Goal: Transaction & Acquisition: Purchase product/service

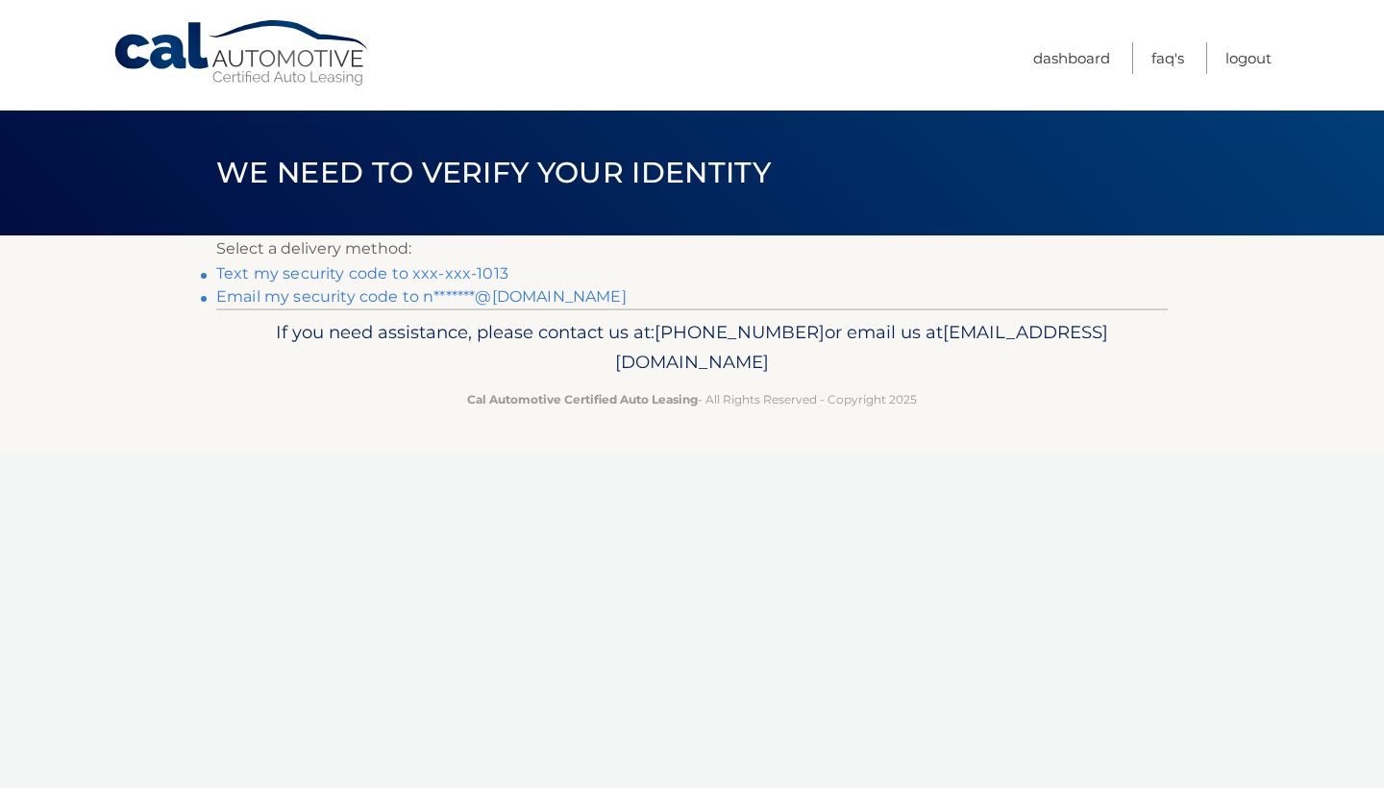
click at [475, 277] on link "Text my security code to xxx-xxx-1013" at bounding box center [362, 273] width 292 height 18
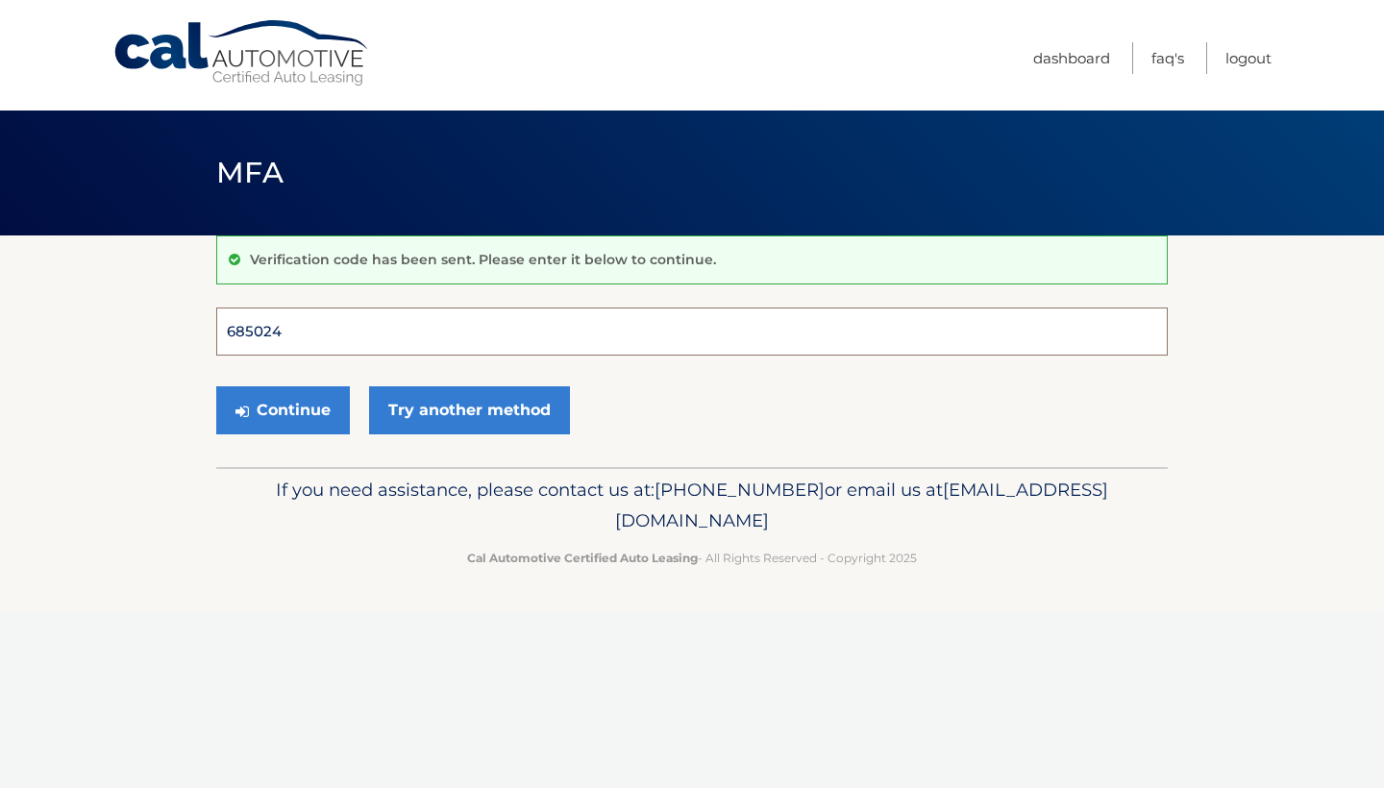
type input "685024"
click at [283, 409] on button "Continue" at bounding box center [283, 410] width 134 height 48
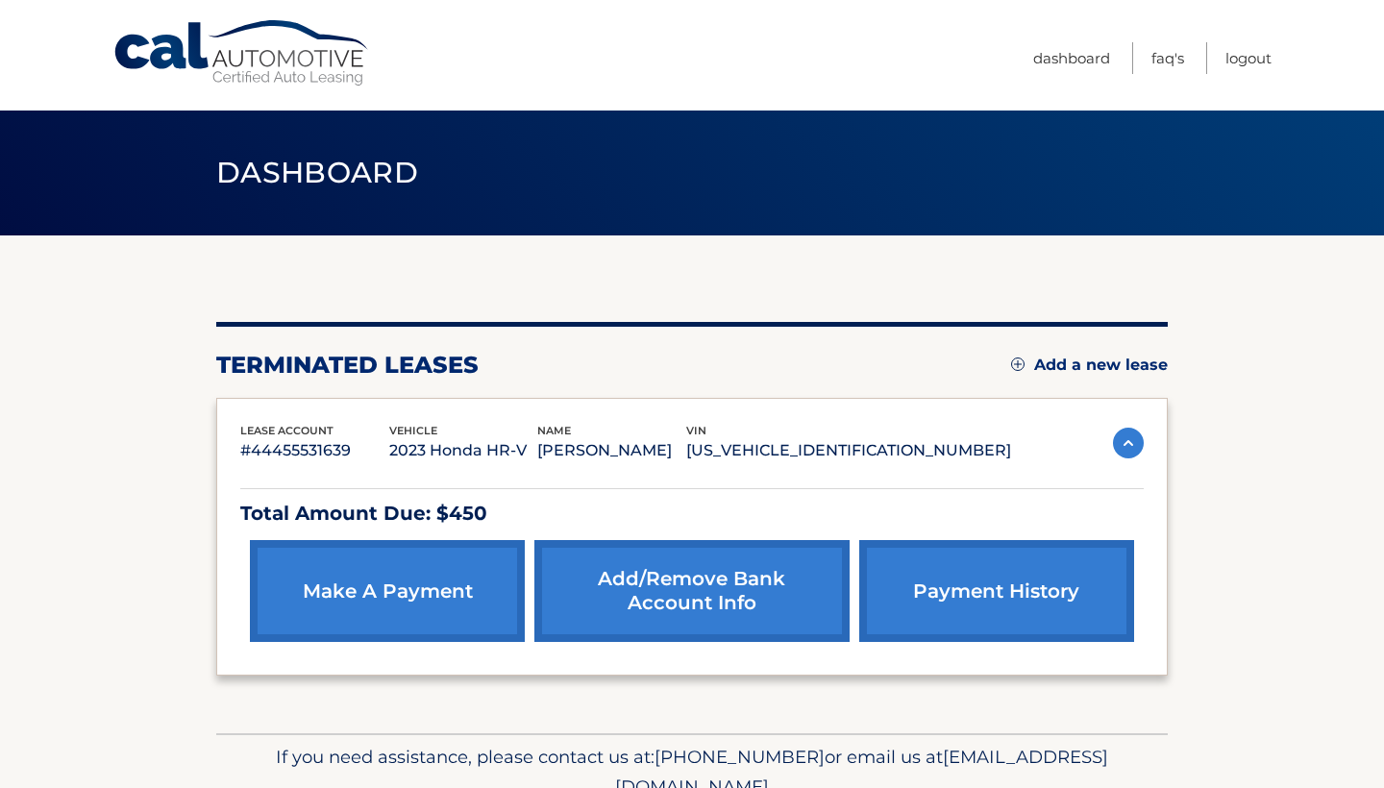
click at [1129, 437] on img at bounding box center [1128, 443] width 31 height 31
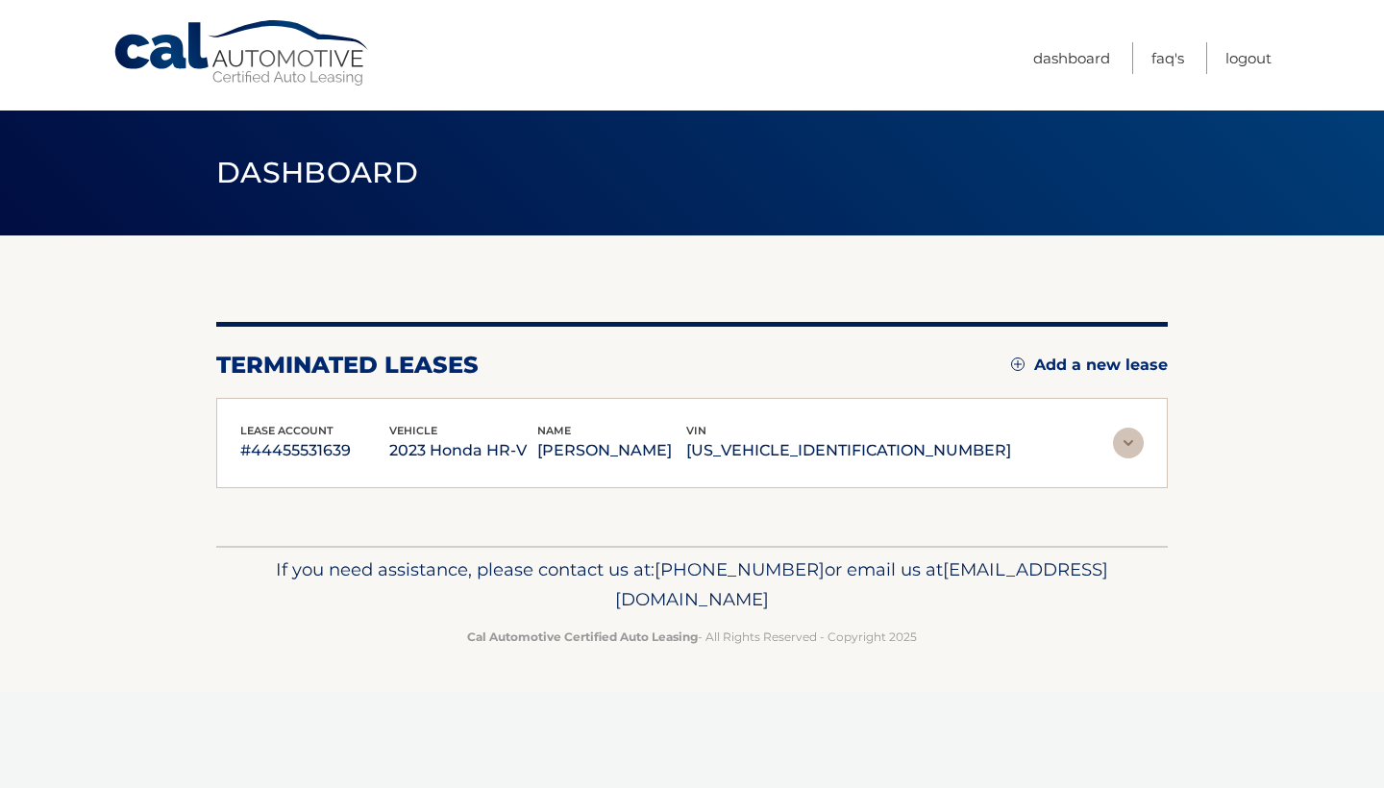
click at [1129, 438] on img at bounding box center [1128, 443] width 31 height 31
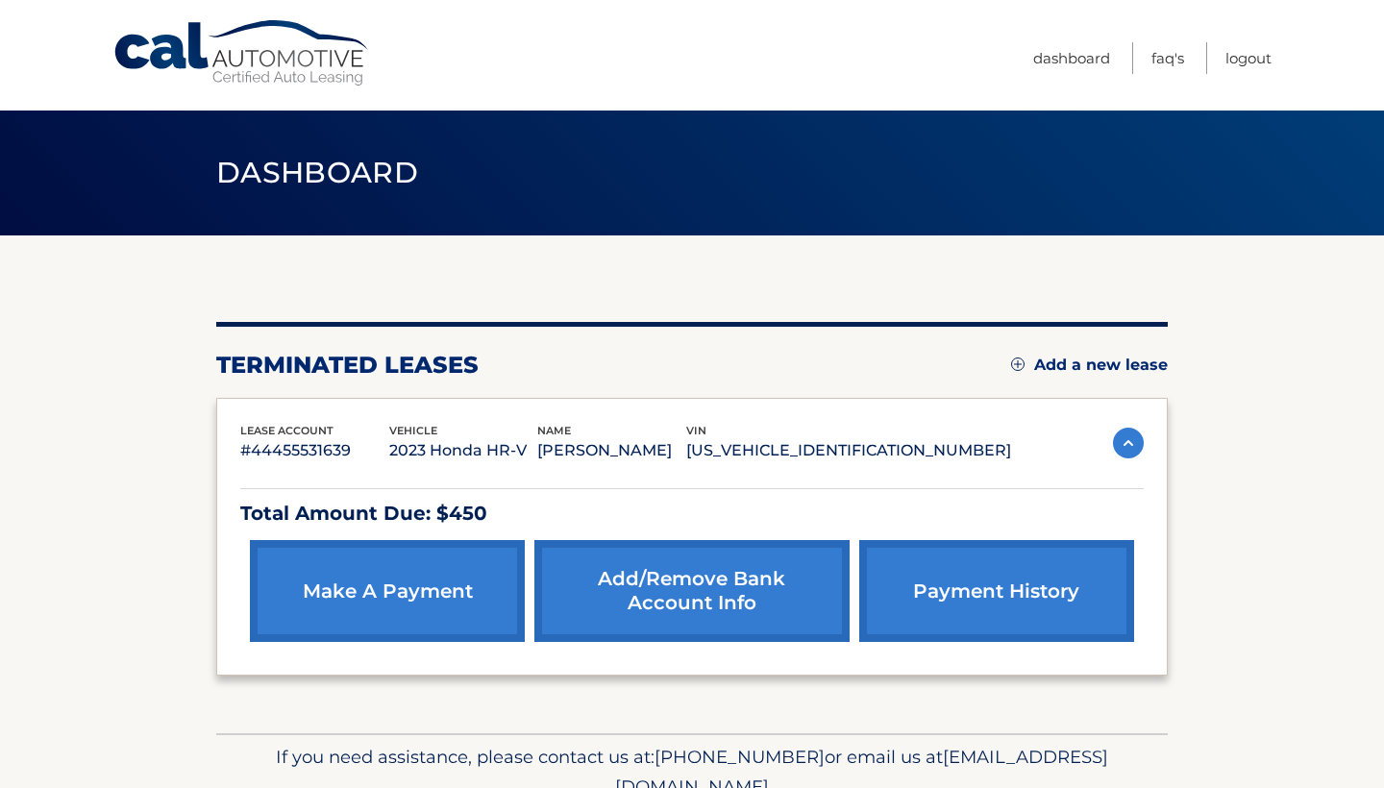
click at [402, 573] on link "make a payment" at bounding box center [387, 591] width 275 height 102
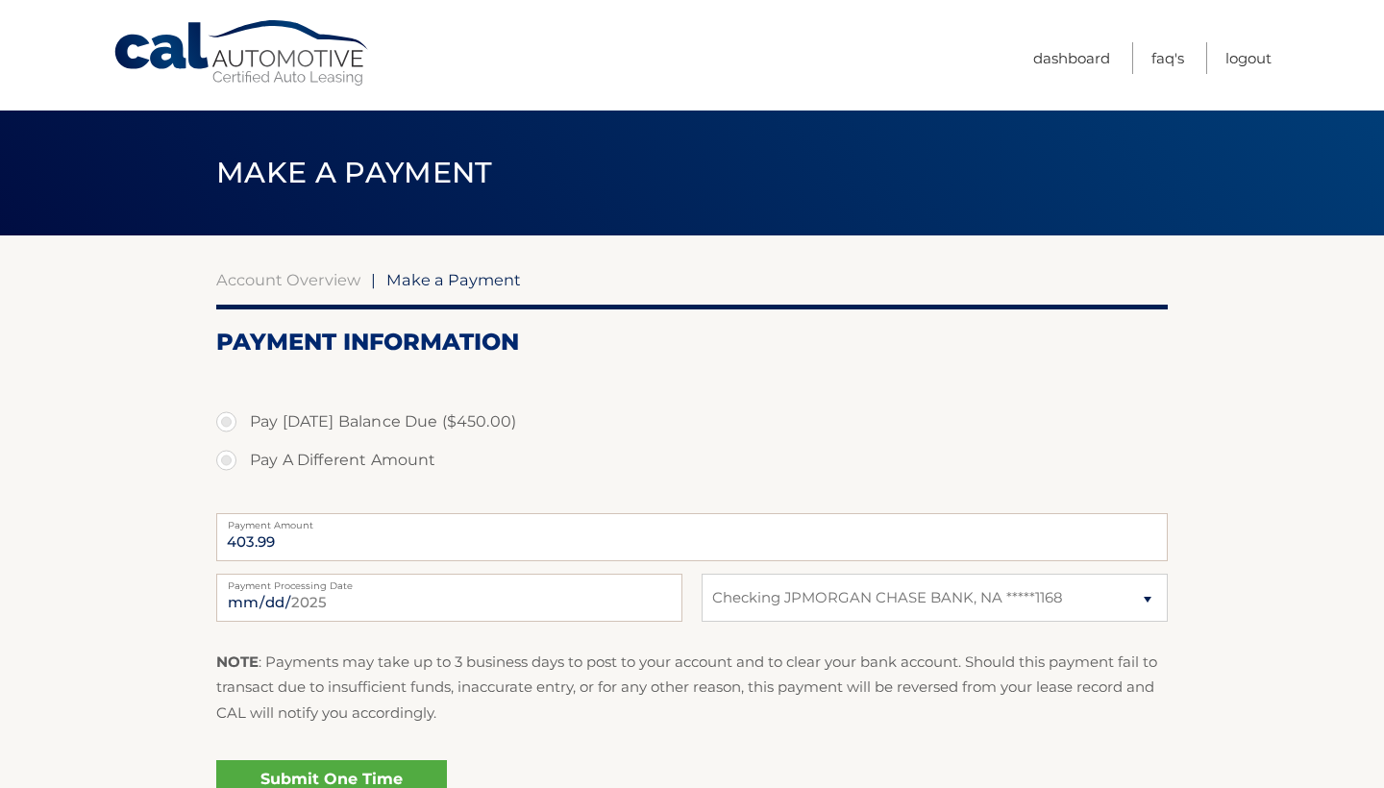
select select "NjRiYzA0OTItOWFiMy00ZGQ3LWJmM2UtODYxYjkxZDUyMzA1"
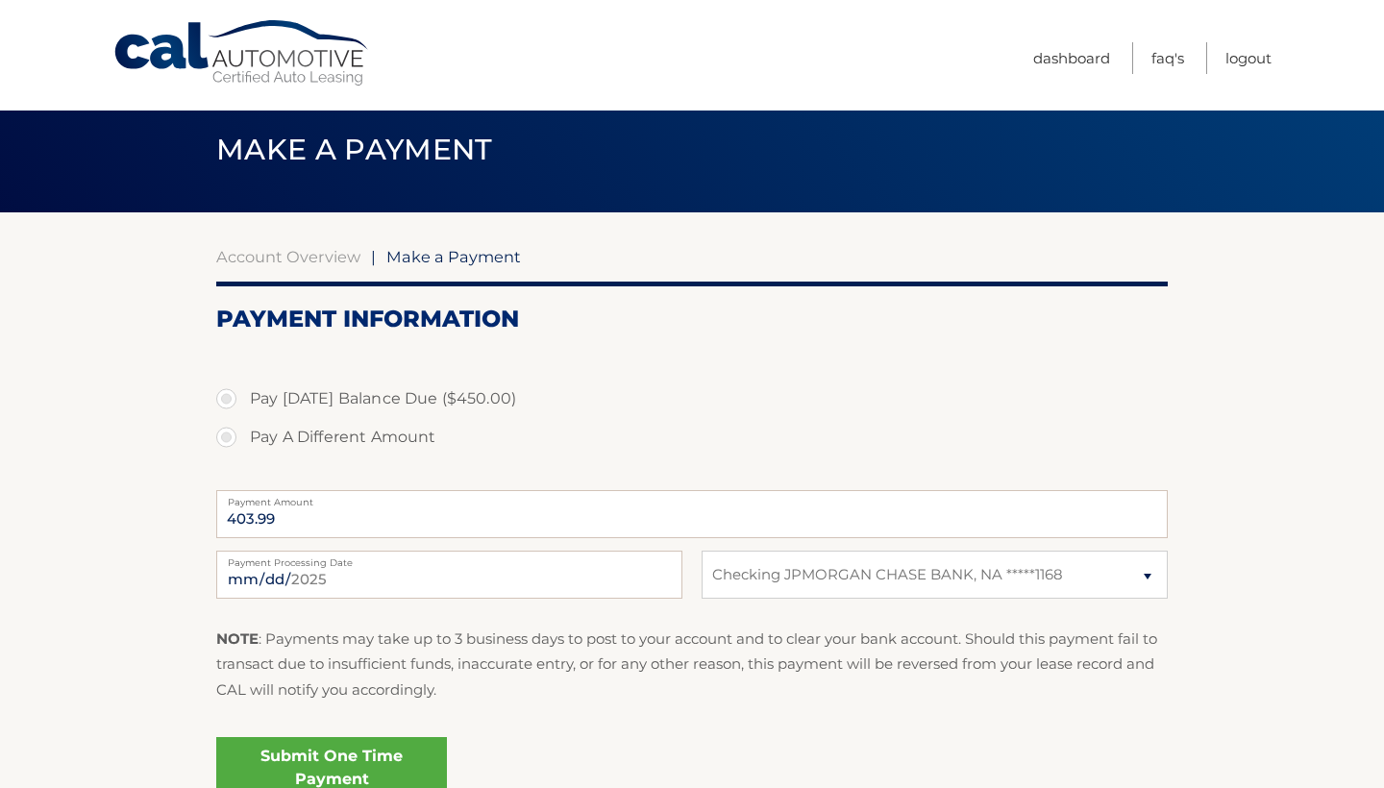
scroll to position [37, 0]
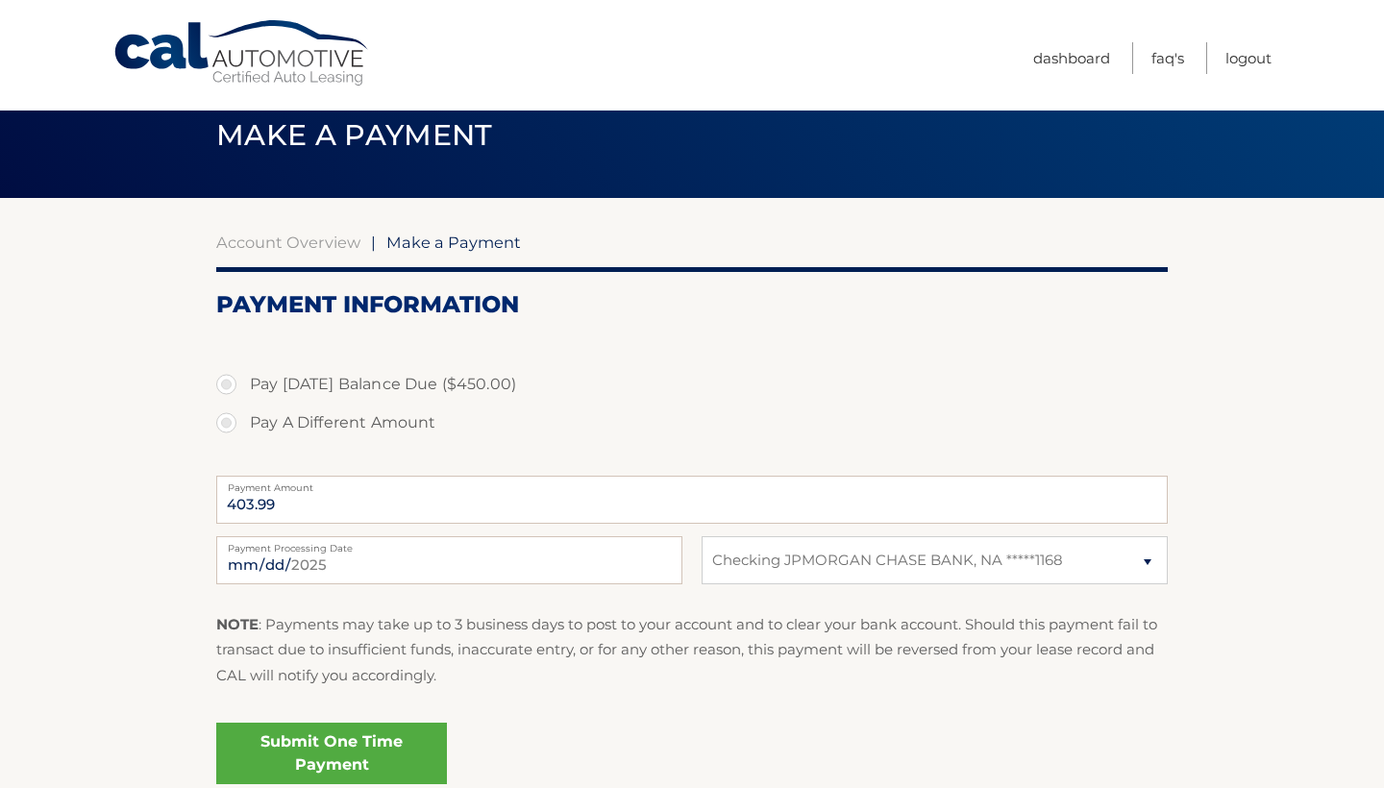
click at [227, 384] on label "Pay Today's Balance Due ($450.00)" at bounding box center [692, 384] width 952 height 38
click at [227, 384] on input "Pay Today's Balance Due ($450.00)" at bounding box center [233, 380] width 19 height 31
radio input "true"
type input "450.00"
click at [229, 421] on label "Pay A Different Amount" at bounding box center [692, 423] width 952 height 38
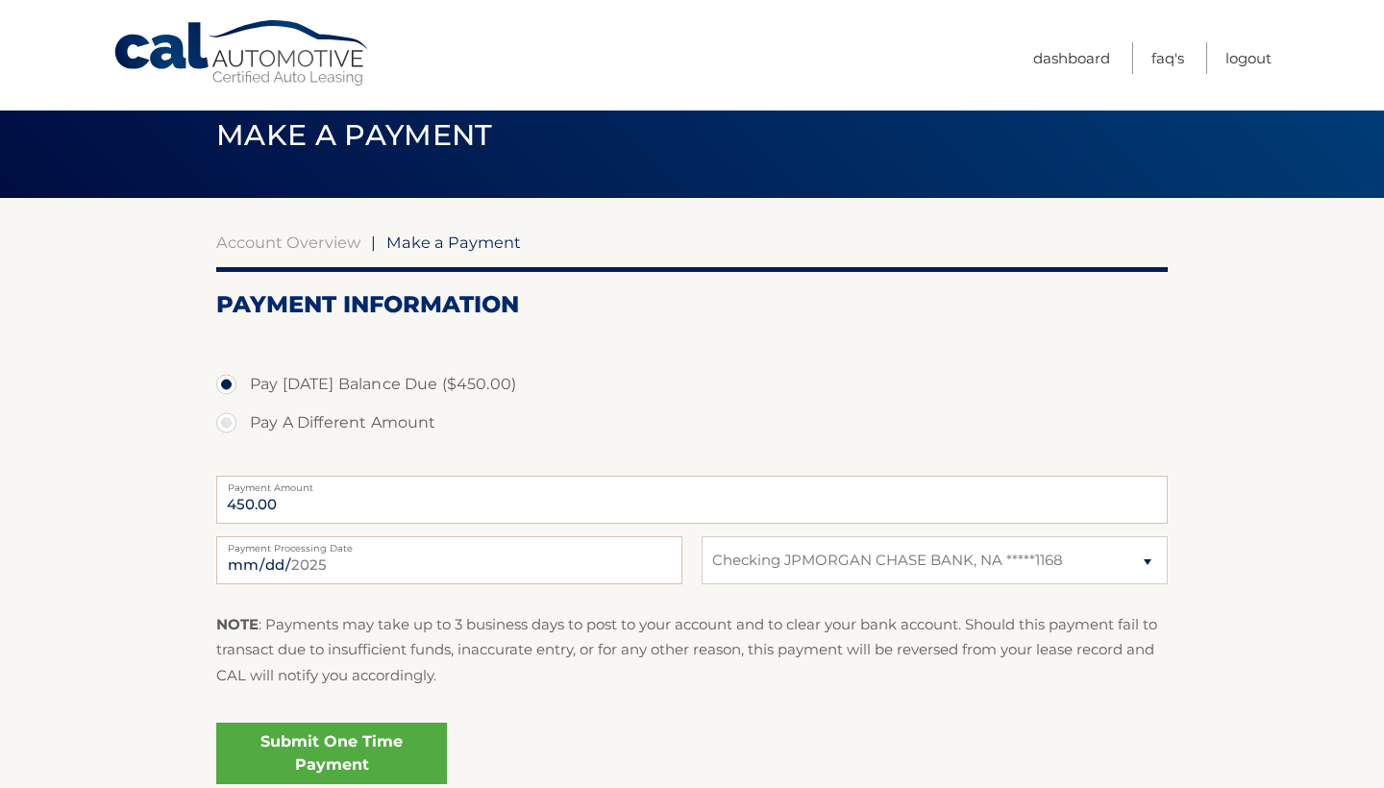
click at [229, 421] on input "Pay A Different Amount" at bounding box center [233, 419] width 19 height 31
radio input "true"
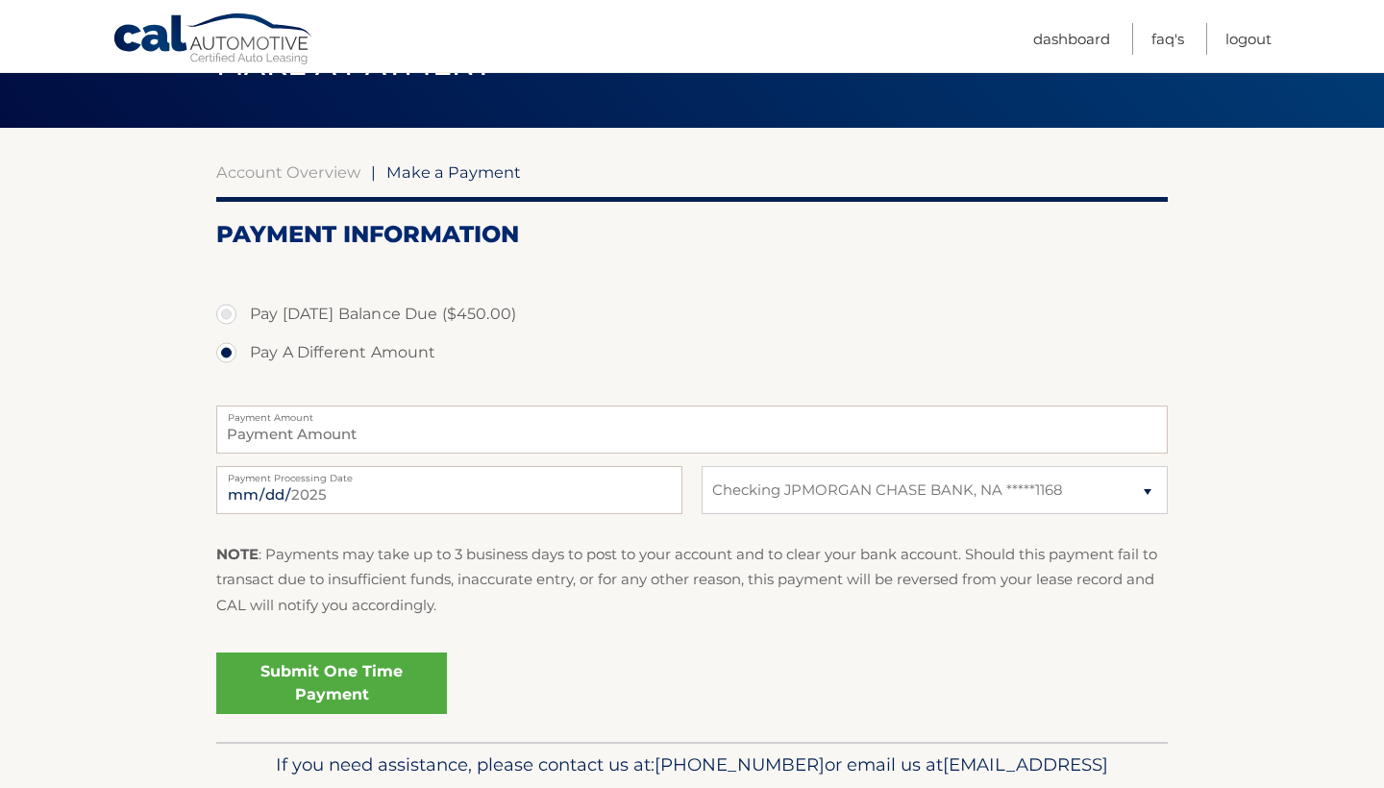
scroll to position [112, 0]
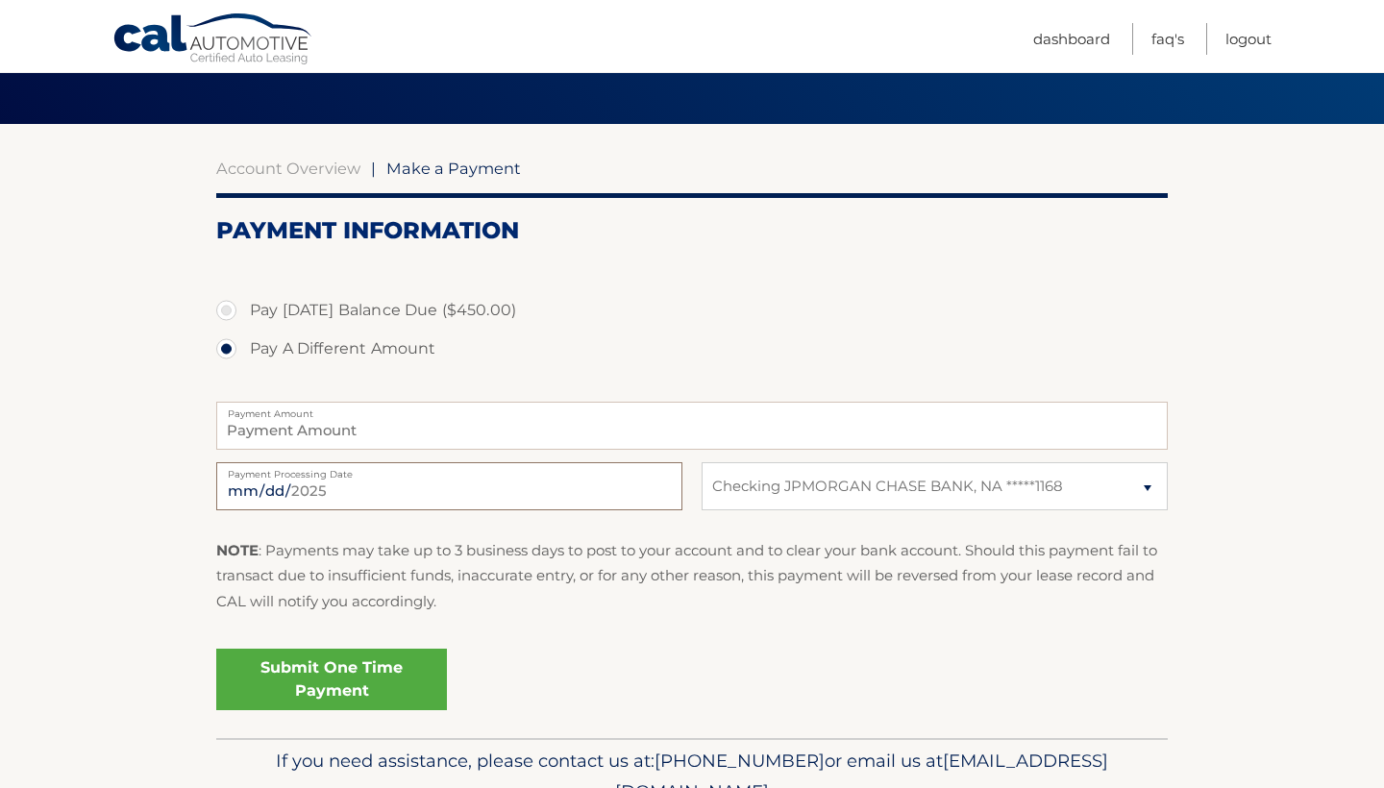
click at [623, 487] on input "2025-08-29" at bounding box center [449, 486] width 466 height 48
type input "2025-09-12"
click at [658, 357] on label "Pay A Different Amount" at bounding box center [692, 349] width 952 height 38
click at [243, 357] on input "Pay A Different Amount" at bounding box center [233, 345] width 19 height 31
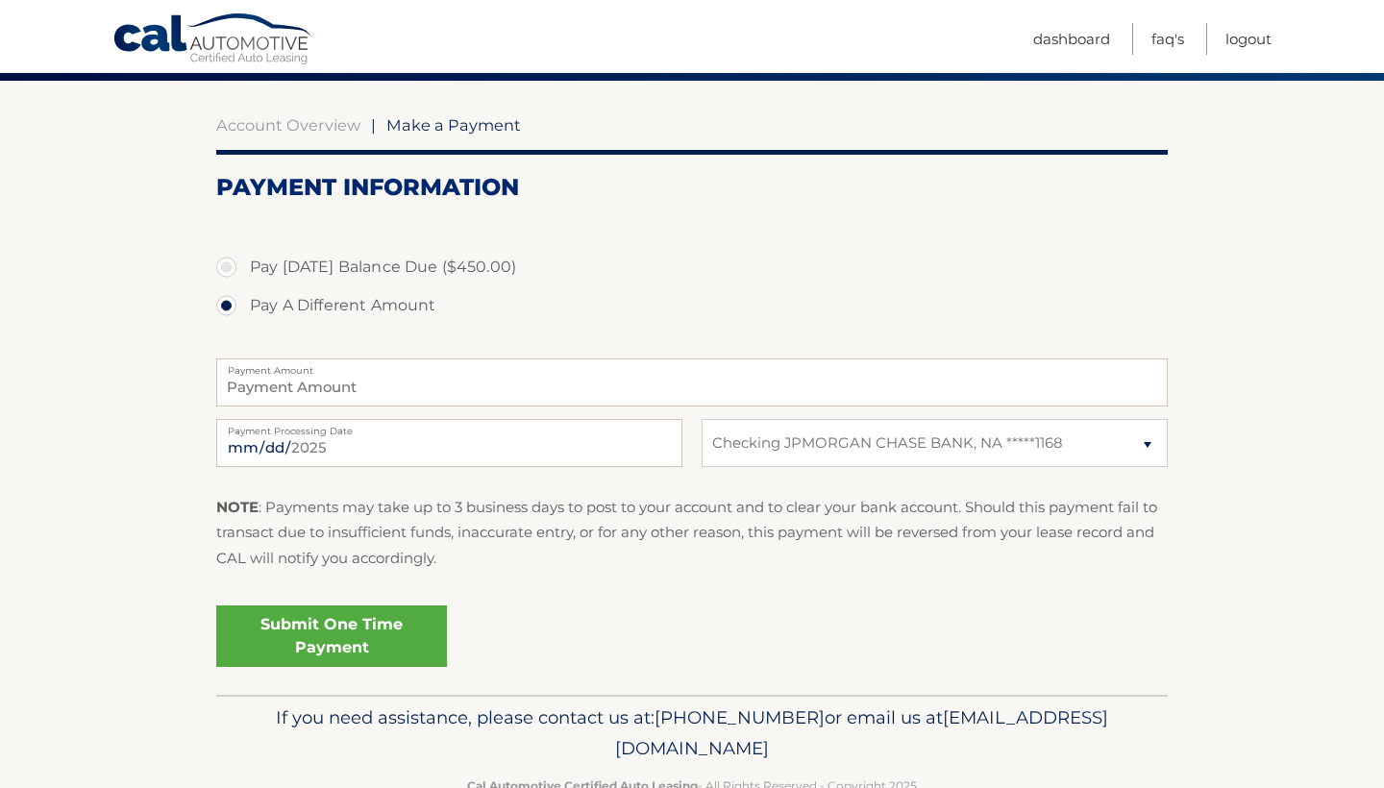
scroll to position [174, 0]
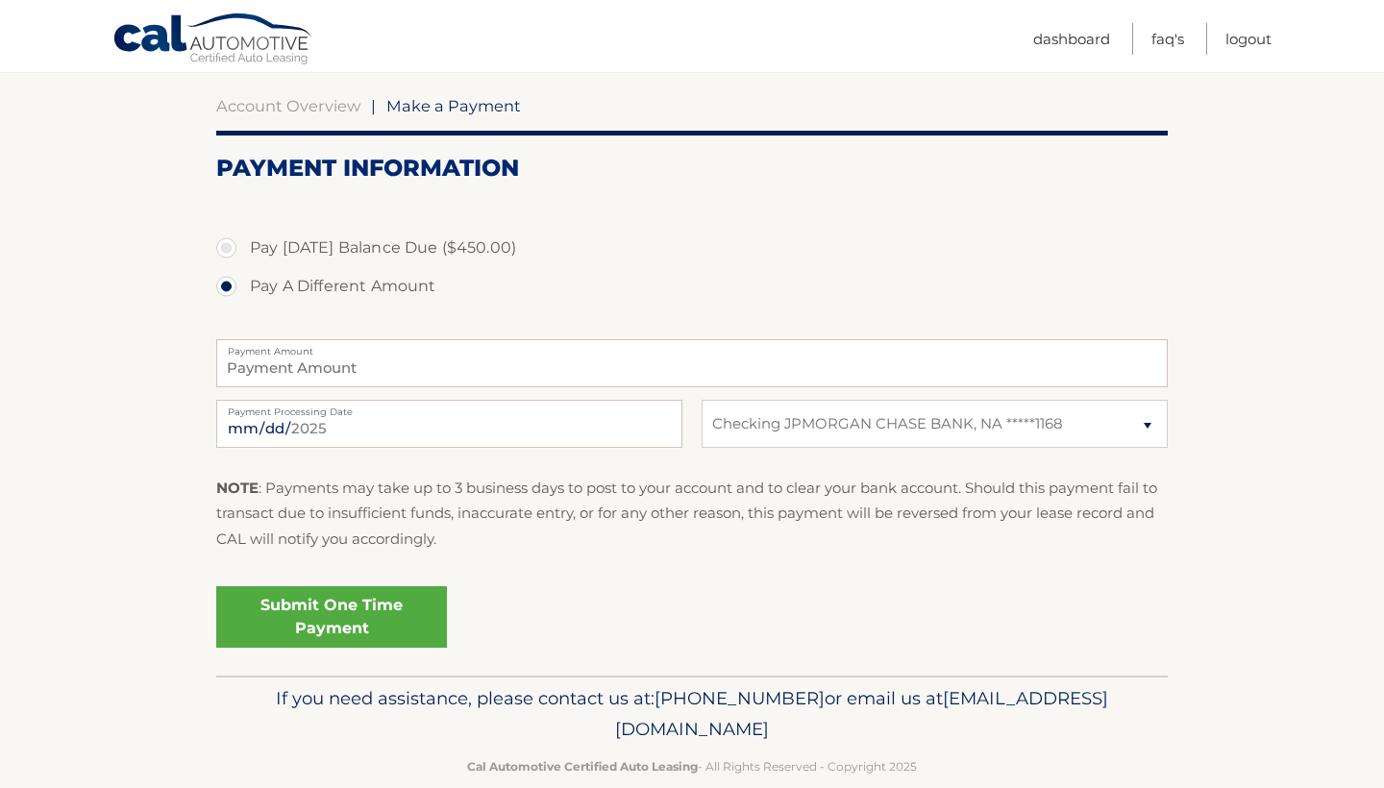
click at [382, 608] on link "Submit One Time Payment" at bounding box center [331, 617] width 231 height 62
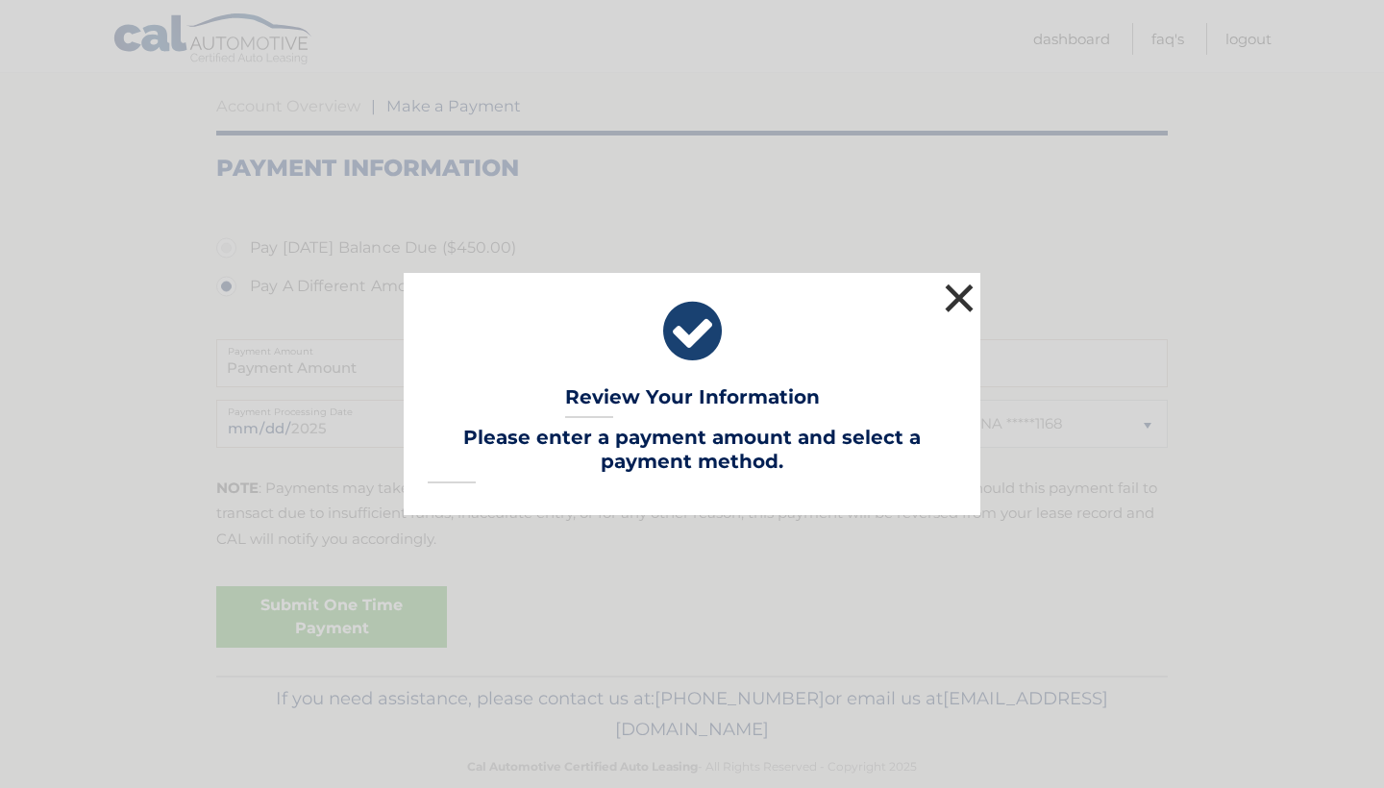
click at [957, 300] on button "×" at bounding box center [959, 298] width 38 height 38
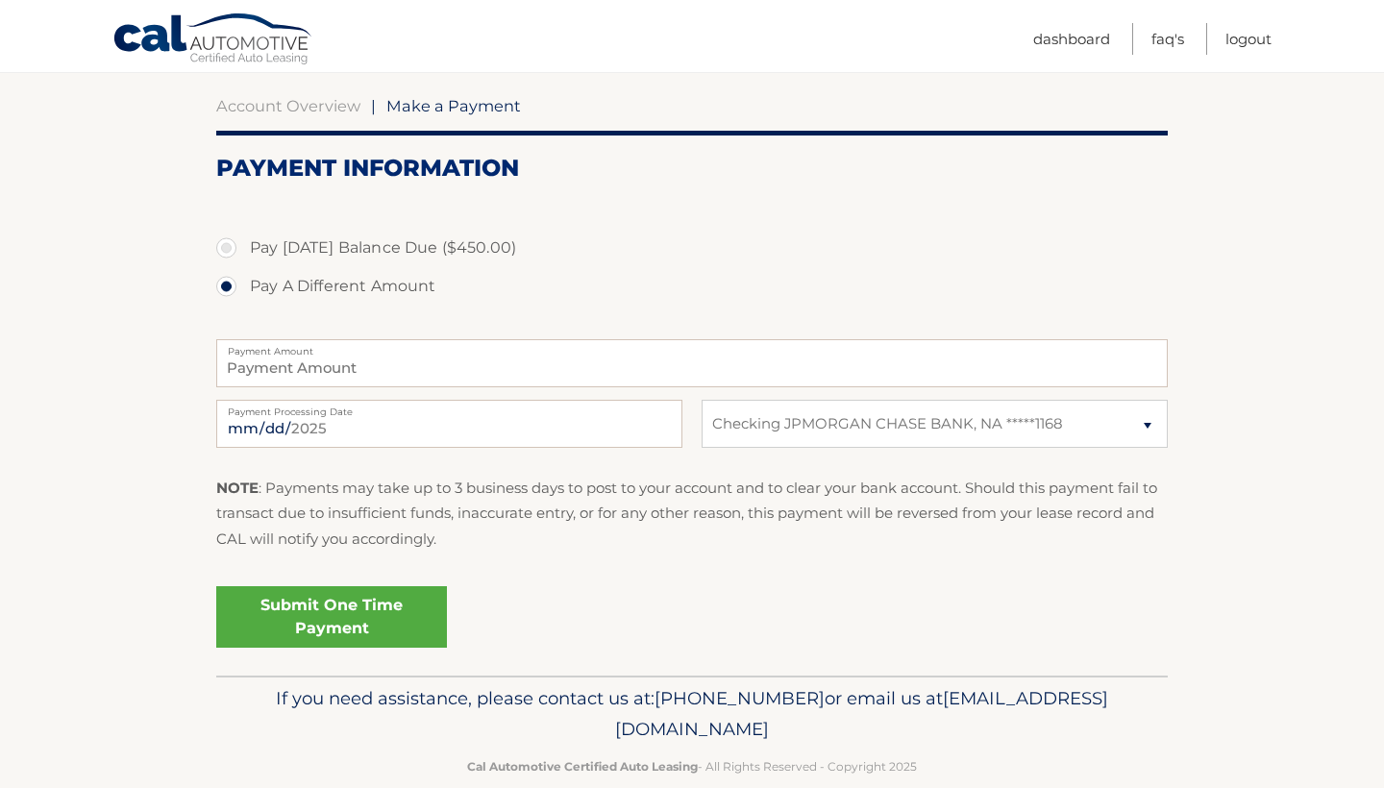
click at [369, 623] on link "Submit One Time Payment" at bounding box center [331, 617] width 231 height 62
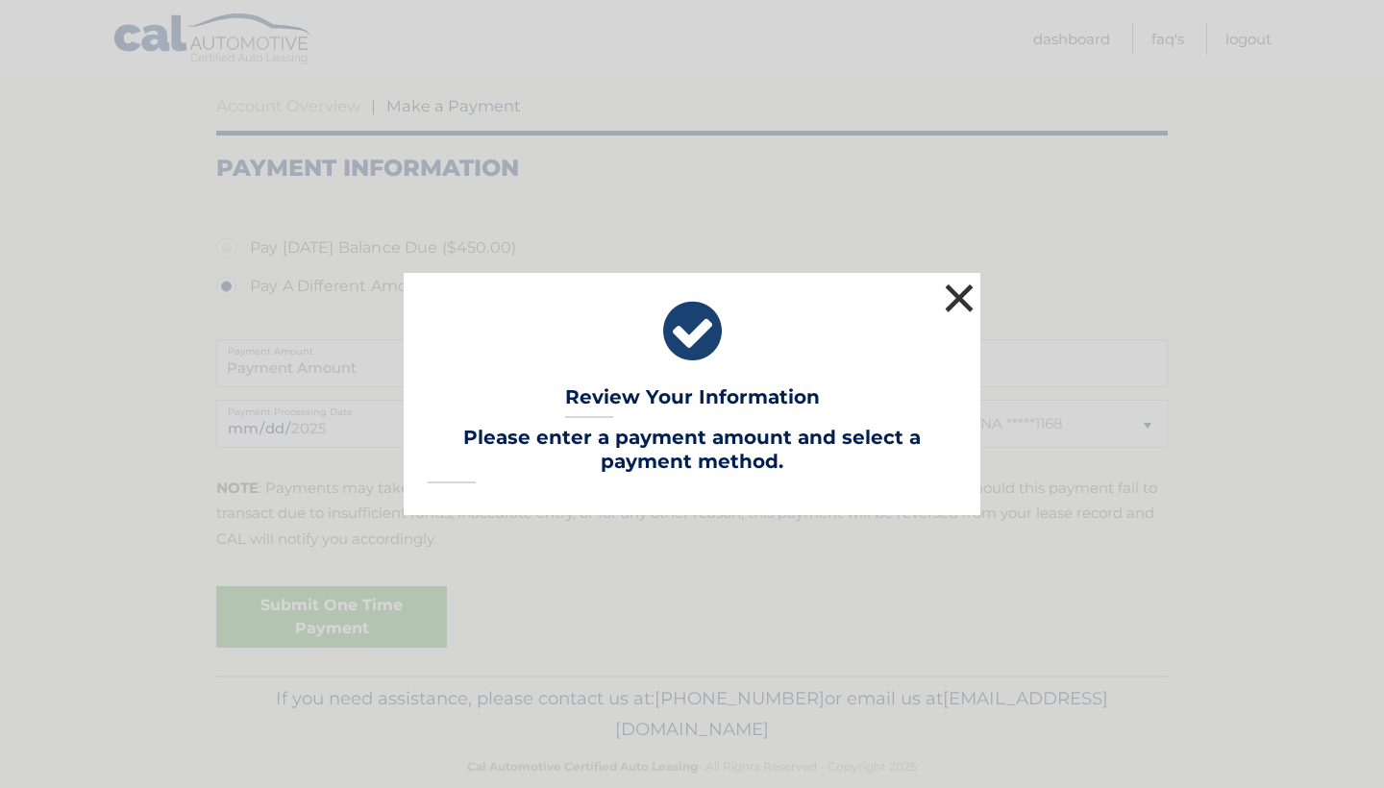
click at [956, 298] on button "×" at bounding box center [959, 298] width 38 height 38
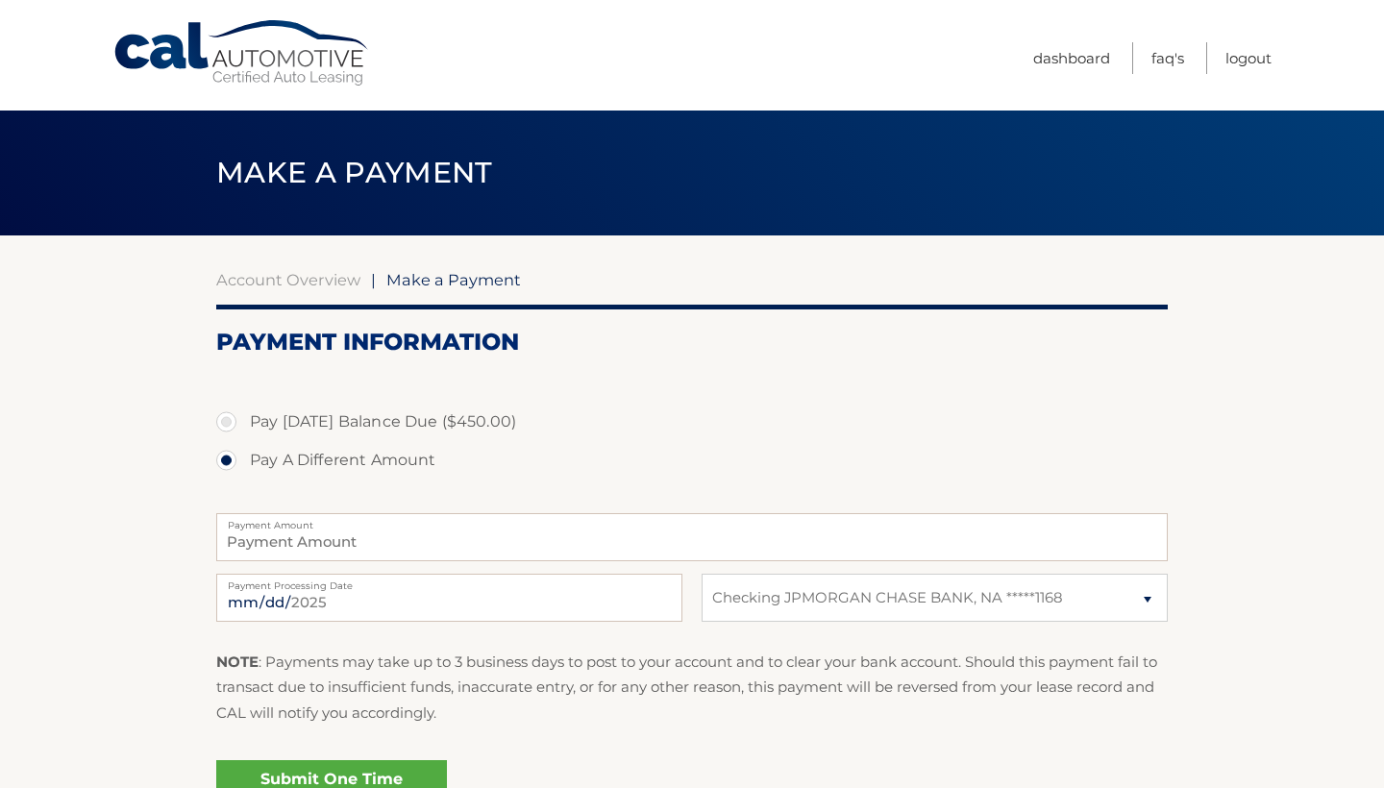
scroll to position [0, 0]
click at [441, 548] on input "Payment Amount" at bounding box center [692, 537] width 952 height 48
type input "450"
click at [632, 488] on div "Pay Today's Balance Due ($450.00) Pay A Different Amount" at bounding box center [692, 452] width 952 height 98
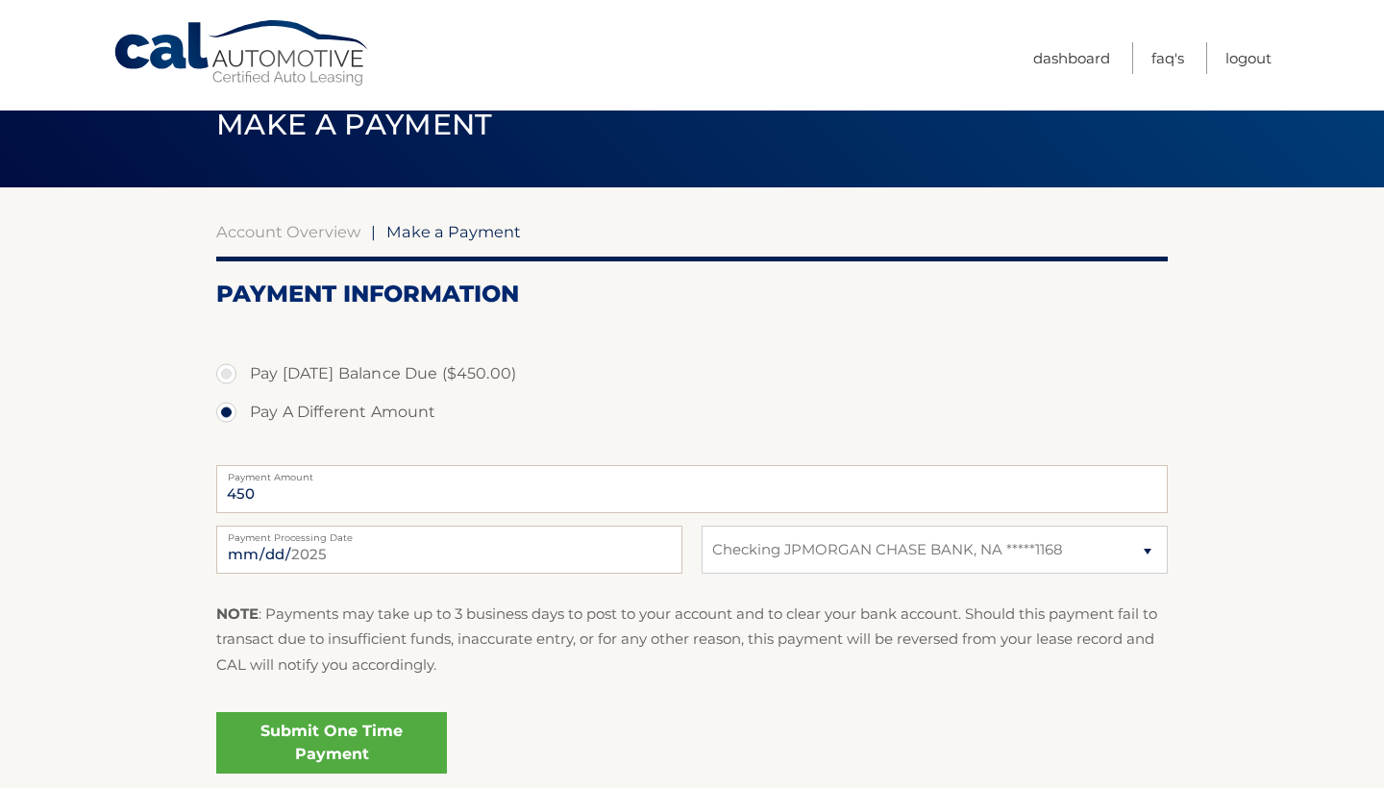
scroll to position [51, 0]
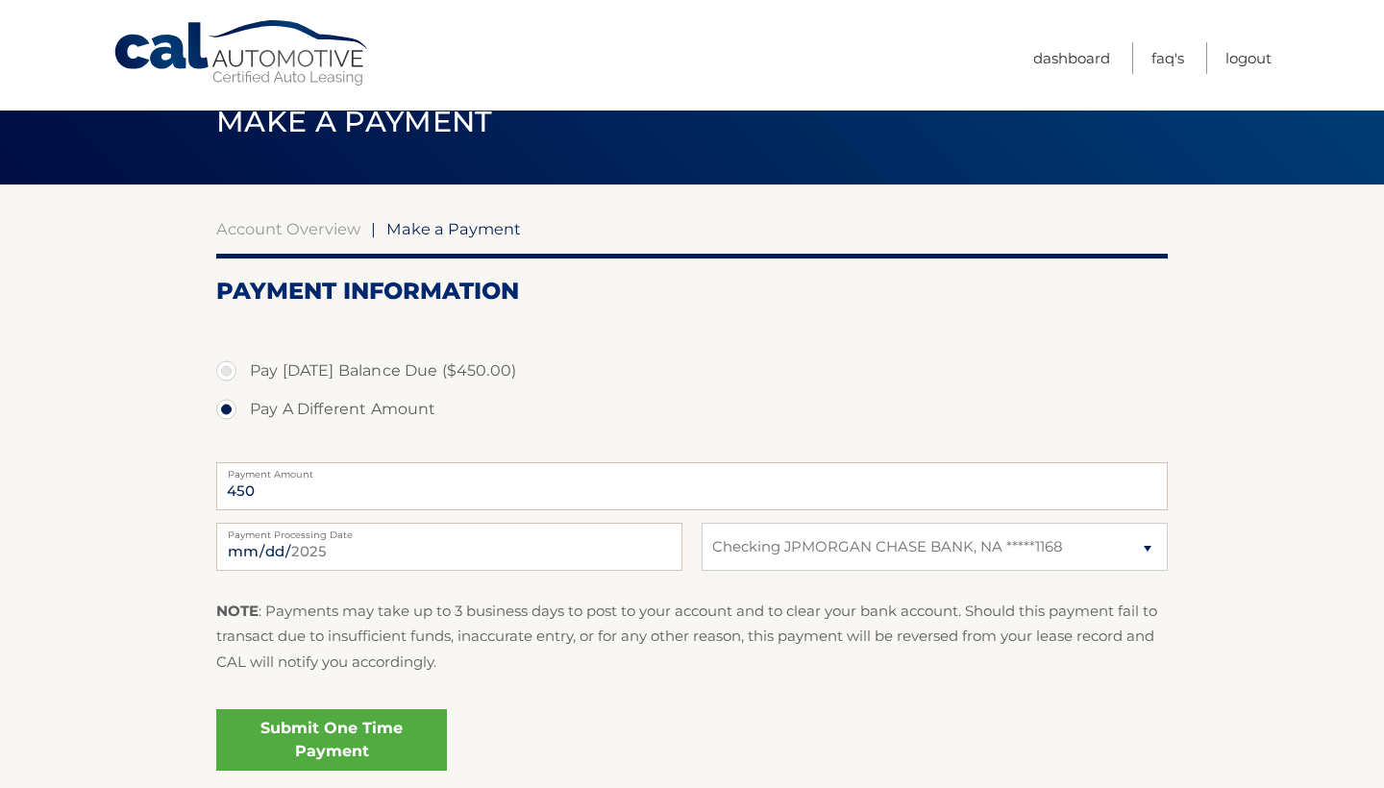
click at [224, 367] on label "Pay Today's Balance Due ($450.00)" at bounding box center [692, 371] width 952 height 38
click at [224, 367] on input "Pay Today's Balance Due ($450.00)" at bounding box center [233, 367] width 19 height 31
radio input "true"
type input "450.00"
click at [393, 749] on link "Submit One Time Payment" at bounding box center [331, 740] width 231 height 62
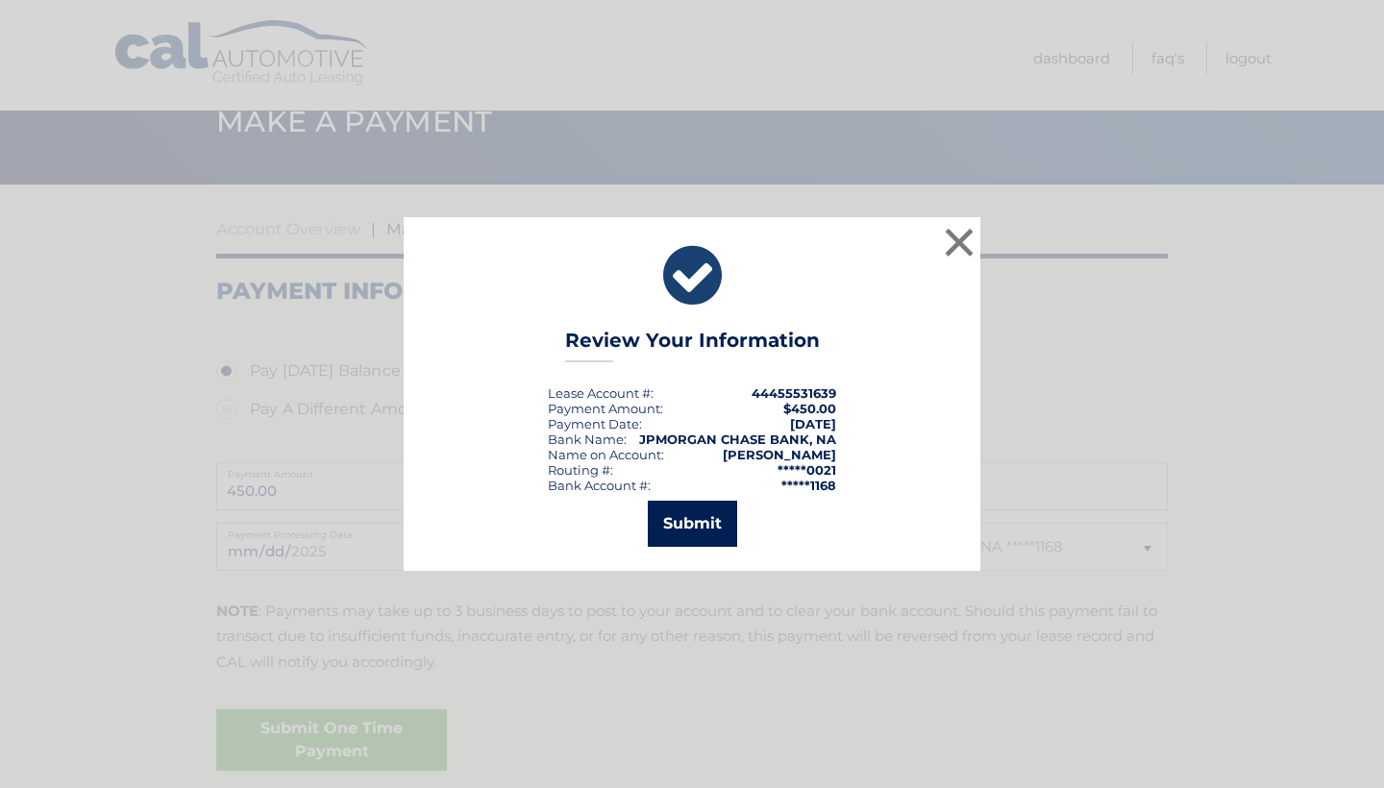
click at [690, 527] on button "Submit" at bounding box center [692, 524] width 89 height 46
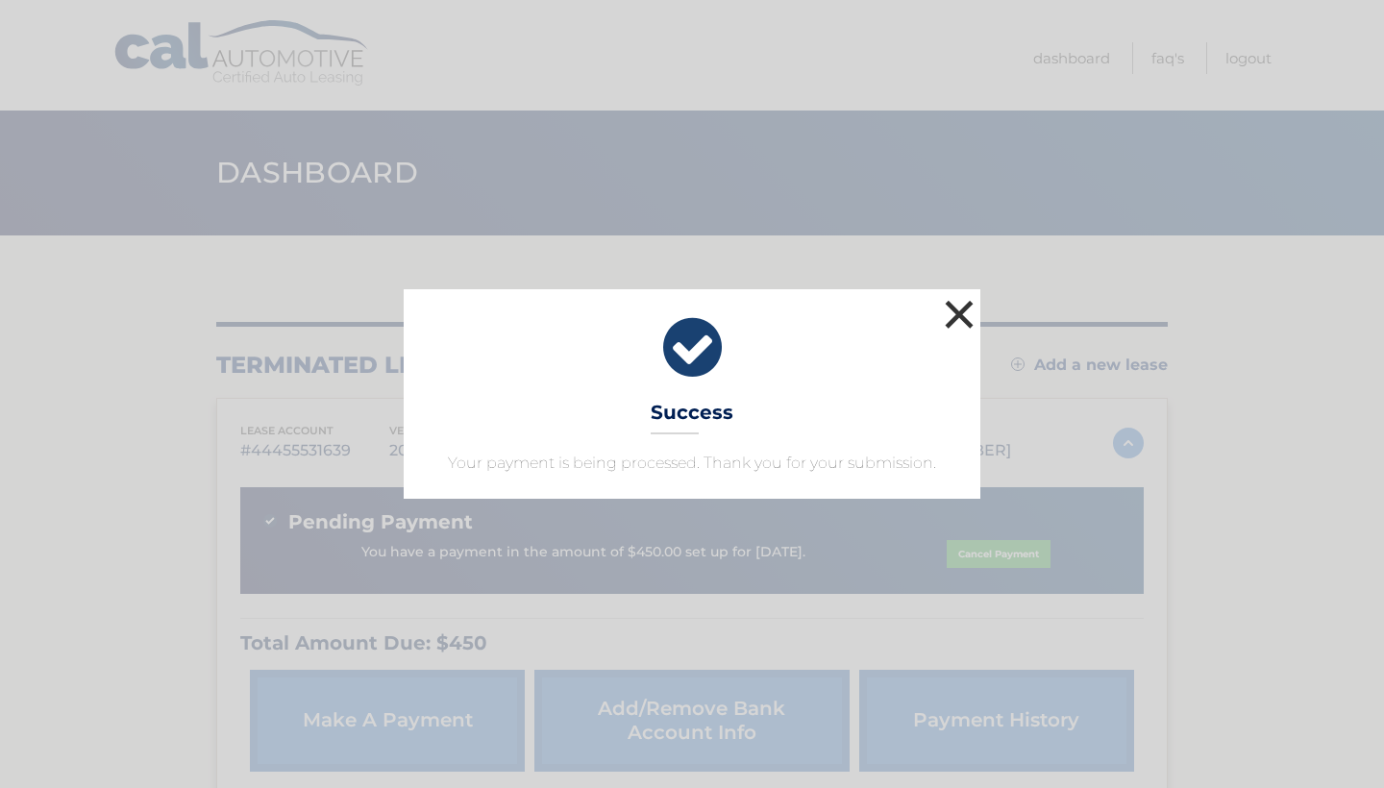
click at [959, 316] on button "×" at bounding box center [959, 314] width 38 height 38
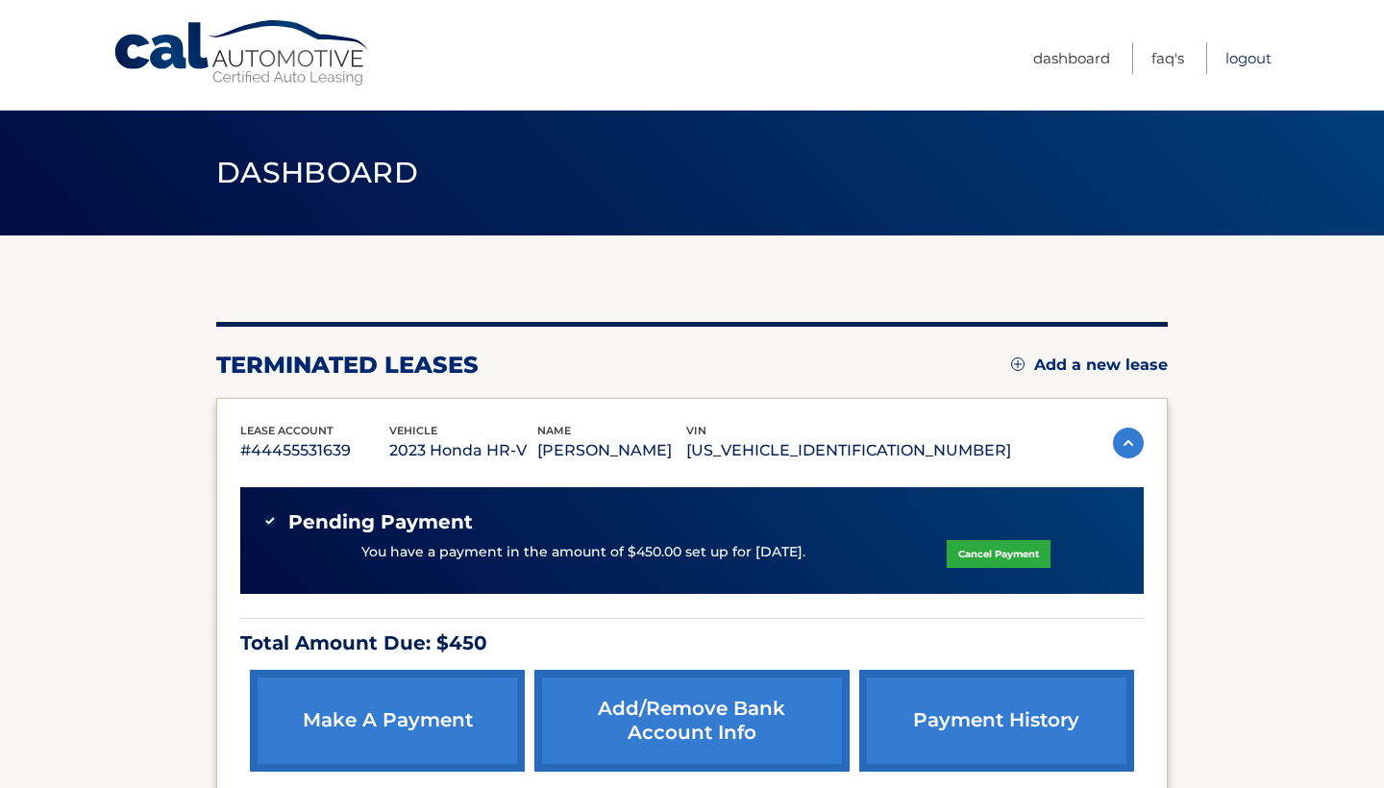
click at [1254, 61] on link "Logout" at bounding box center [1249, 58] width 46 height 32
